Goal: Task Accomplishment & Management: Complete application form

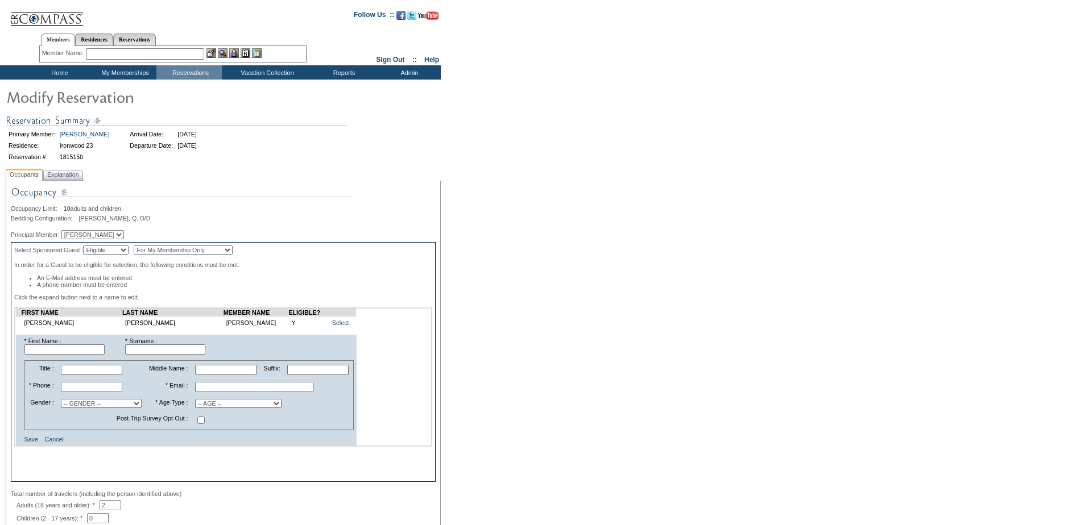
click at [59, 355] on input "text" at bounding box center [64, 350] width 80 height 10
type input "[PERSON_NAME]"
click at [157, 355] on input "text" at bounding box center [165, 350] width 80 height 10
type input "[PERSON_NAME]"
click at [225, 408] on select "-- AGE -- Adult (23 years and older) Young Adult (18 - 22 years) Child (2 - 17 …" at bounding box center [238, 403] width 86 height 9
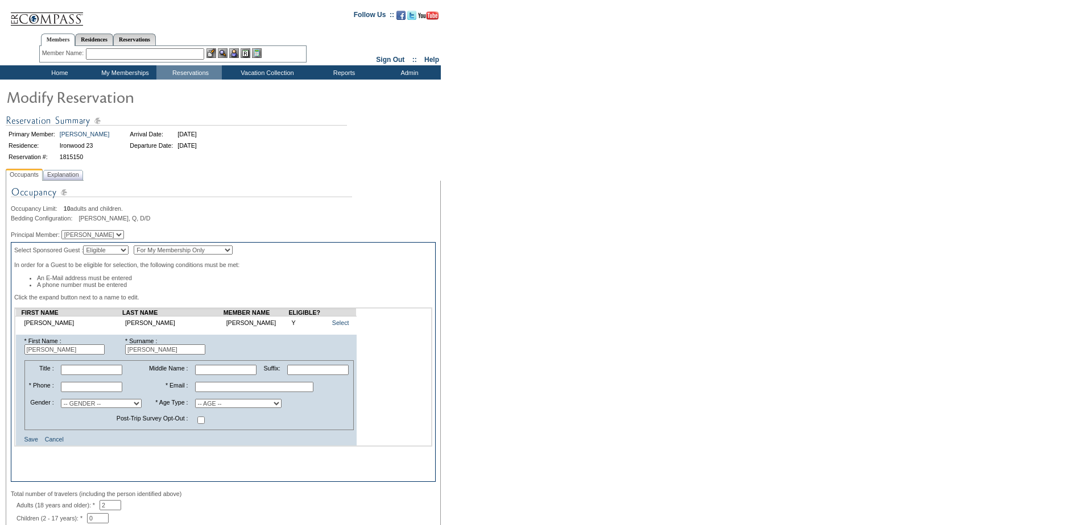
select select "A"
click at [195, 408] on select "-- AGE -- Adult (23 years and older) Young Adult (18 - 22 years) Child (2 - 17 …" at bounding box center [238, 403] width 86 height 9
click at [93, 408] on select "-- GENDER -- [DEMOGRAPHIC_DATA] [DEMOGRAPHIC_DATA]" at bounding box center [101, 403] width 81 height 9
click at [127, 407] on td "-- GENDER -- [DEMOGRAPHIC_DATA] [DEMOGRAPHIC_DATA]" at bounding box center [101, 403] width 87 height 15
click at [74, 392] on input "text" at bounding box center [91, 387] width 61 height 10
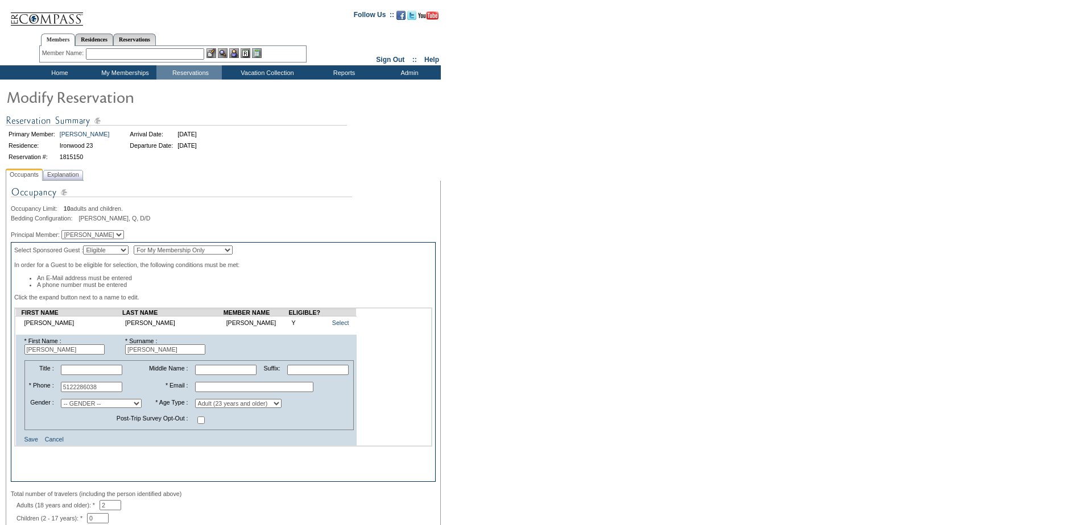
type input "5122286038"
click at [204, 392] on input "text" at bounding box center [254, 387] width 118 height 10
click at [210, 392] on input "text" at bounding box center [254, 387] width 118 height 10
paste input "[PERSON_NAME][EMAIL_ADDRESS][PERSON_NAME][DOMAIN_NAME]"
type input "[PERSON_NAME][EMAIL_ADDRESS][PERSON_NAME][DOMAIN_NAME]"
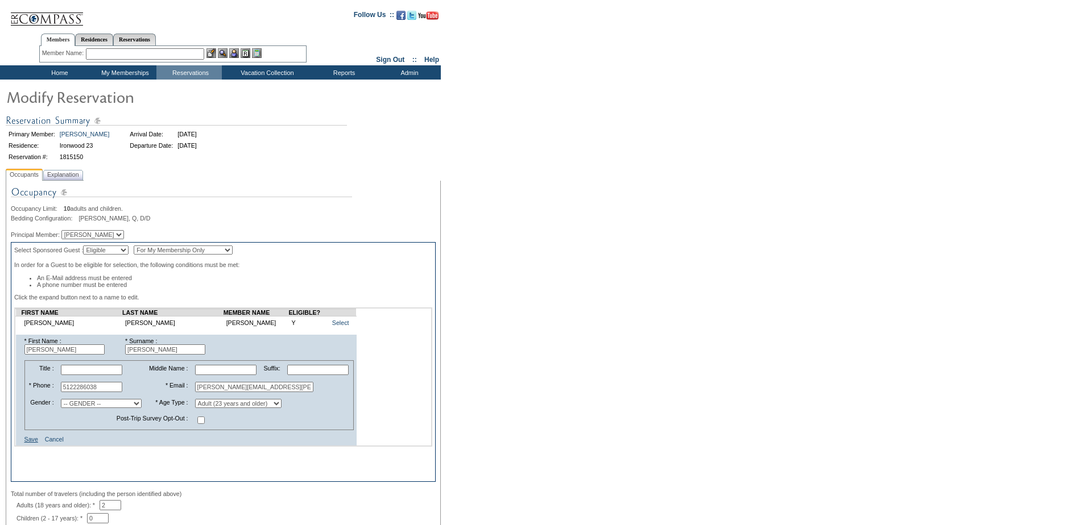
click at [30, 443] on link "Save" at bounding box center [31, 439] width 14 height 7
